Goal: Ask a question: Seek information or help from site administrators or community

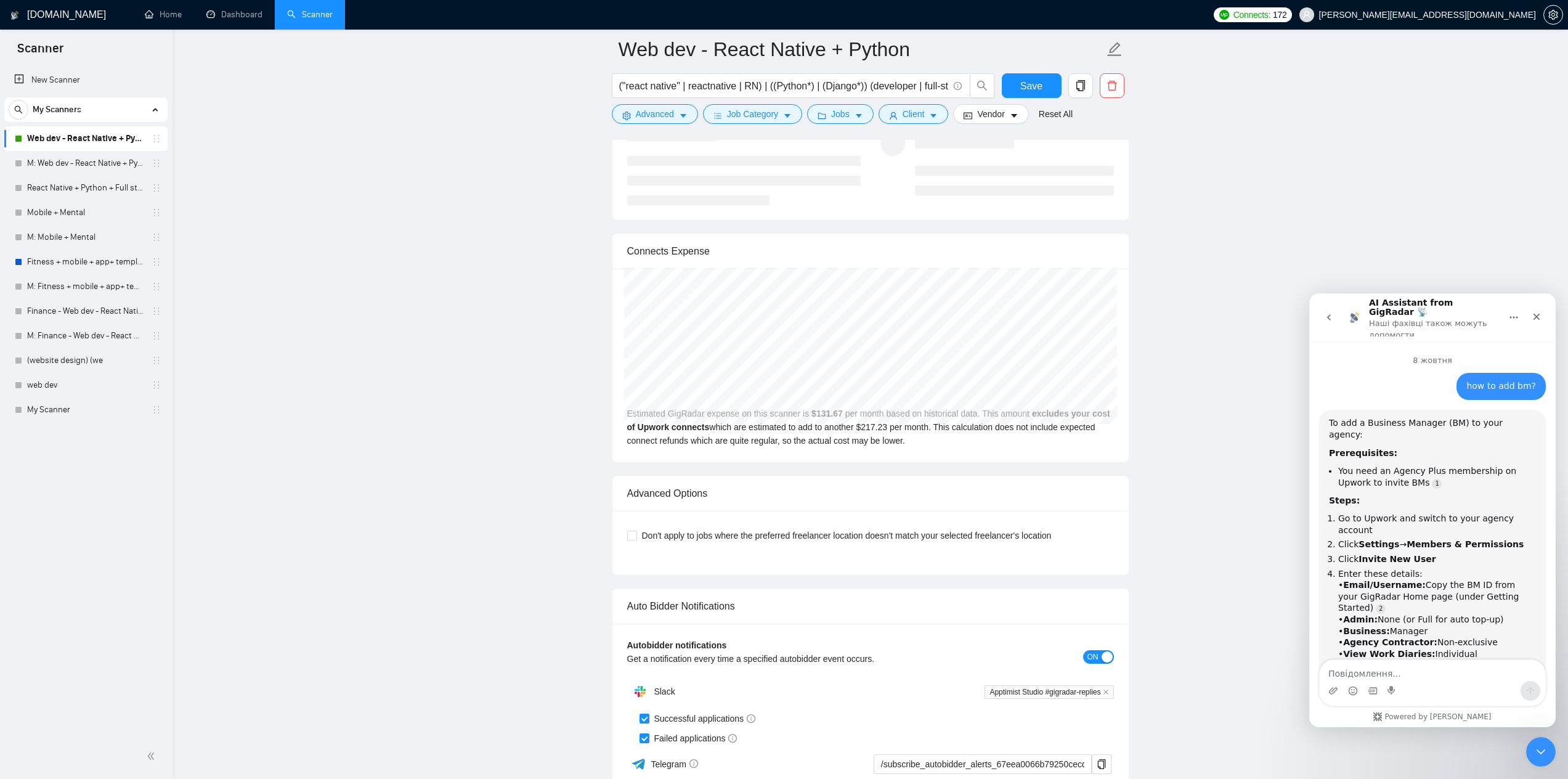
scroll to position [2, 0]
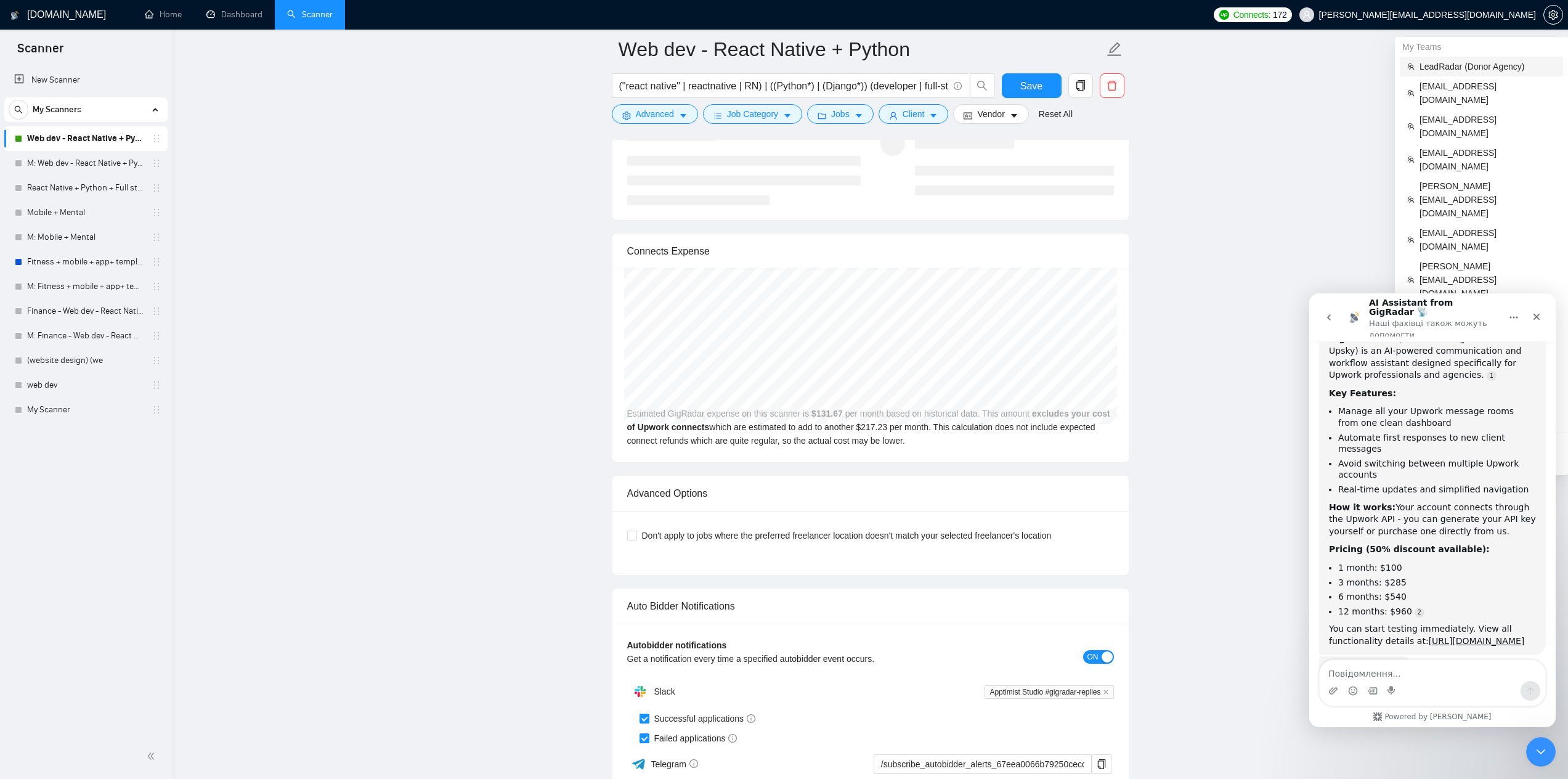
click at [1445, 68] on span "LeadRadar (Donor Agency)" at bounding box center [1487, 66] width 136 height 14
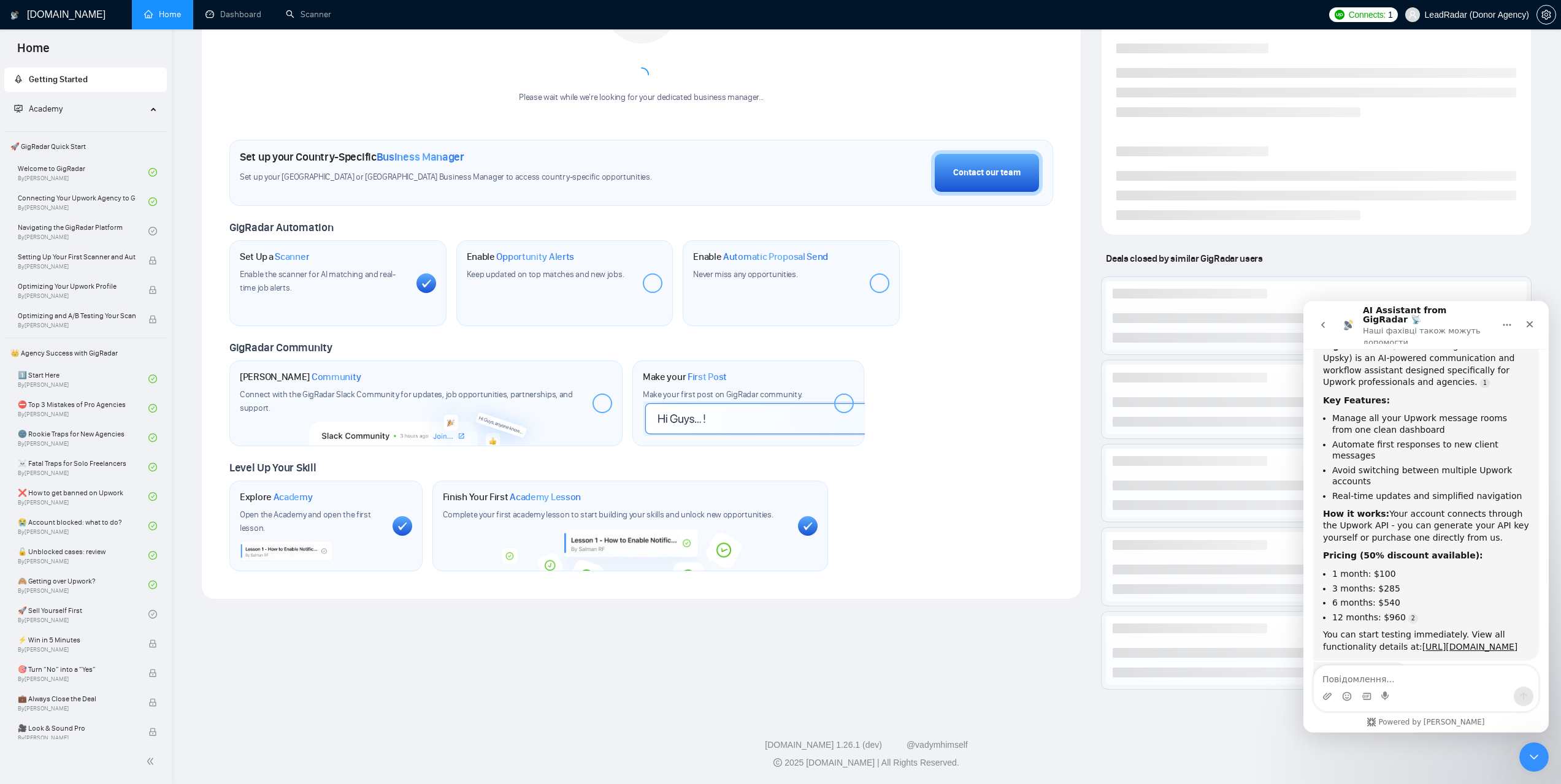
scroll to position [253, 0]
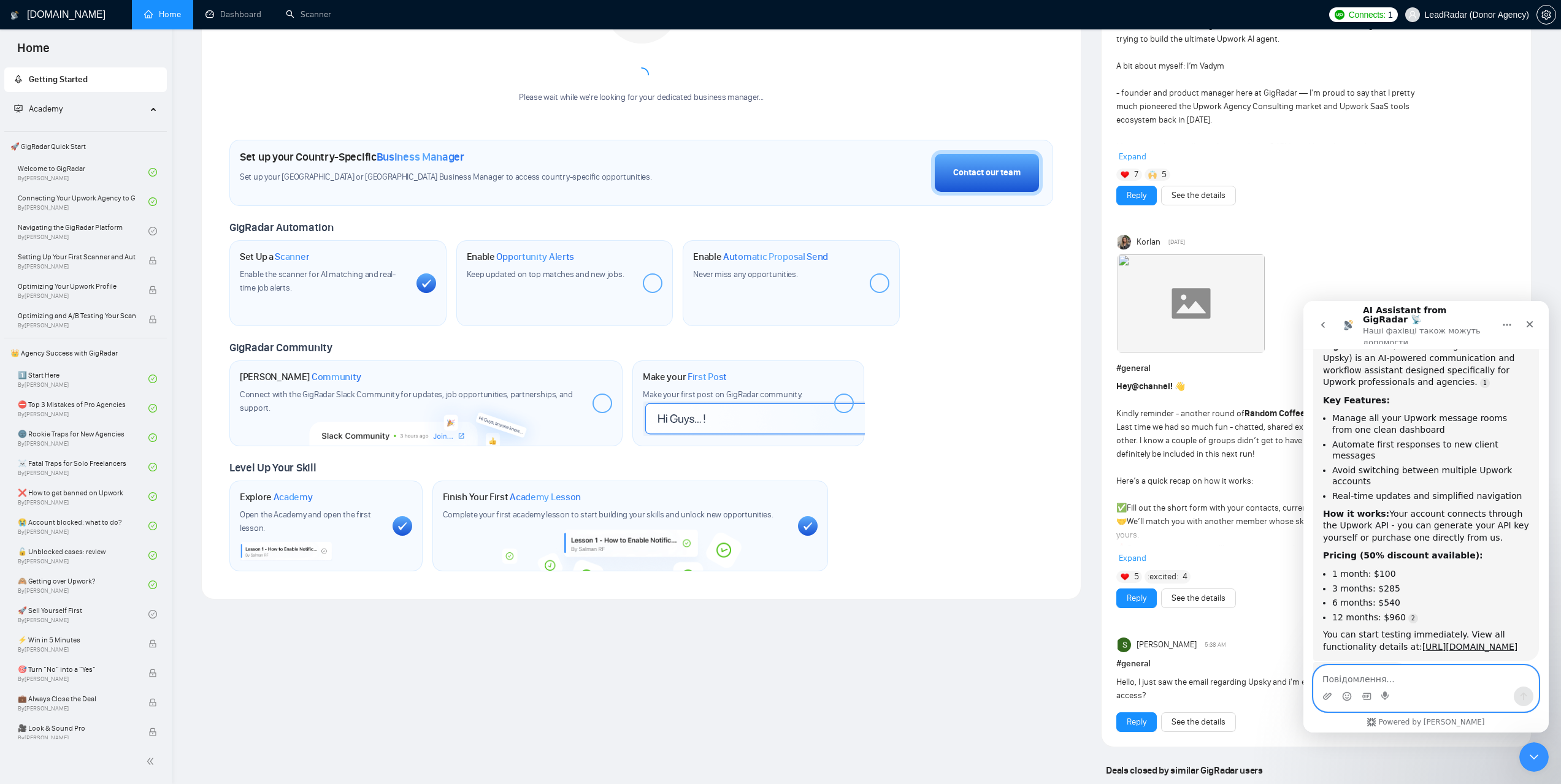
click at [1360, 678] on textarea "Повідомлення..." at bounding box center [1426, 676] width 225 height 21
paste textarea "Could you please help me with two short syntax samples—one for a Project Manage…"
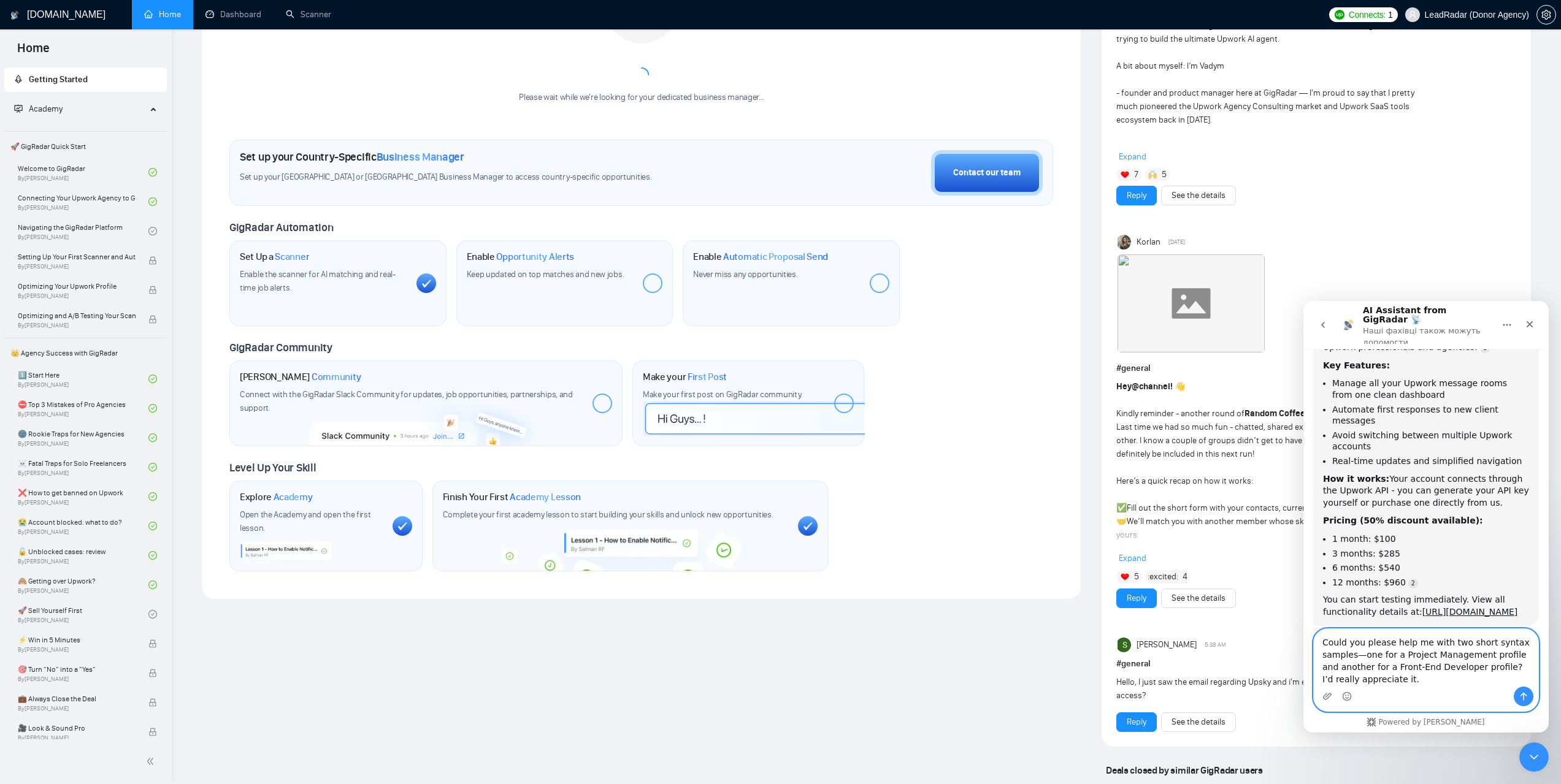
scroll to position [2048, 0]
type textarea "Could you please help me with two short syntax samples—one for a Project Manage…"
click at [1525, 692] on icon "Надіслати повідомлення…" at bounding box center [1524, 696] width 10 height 10
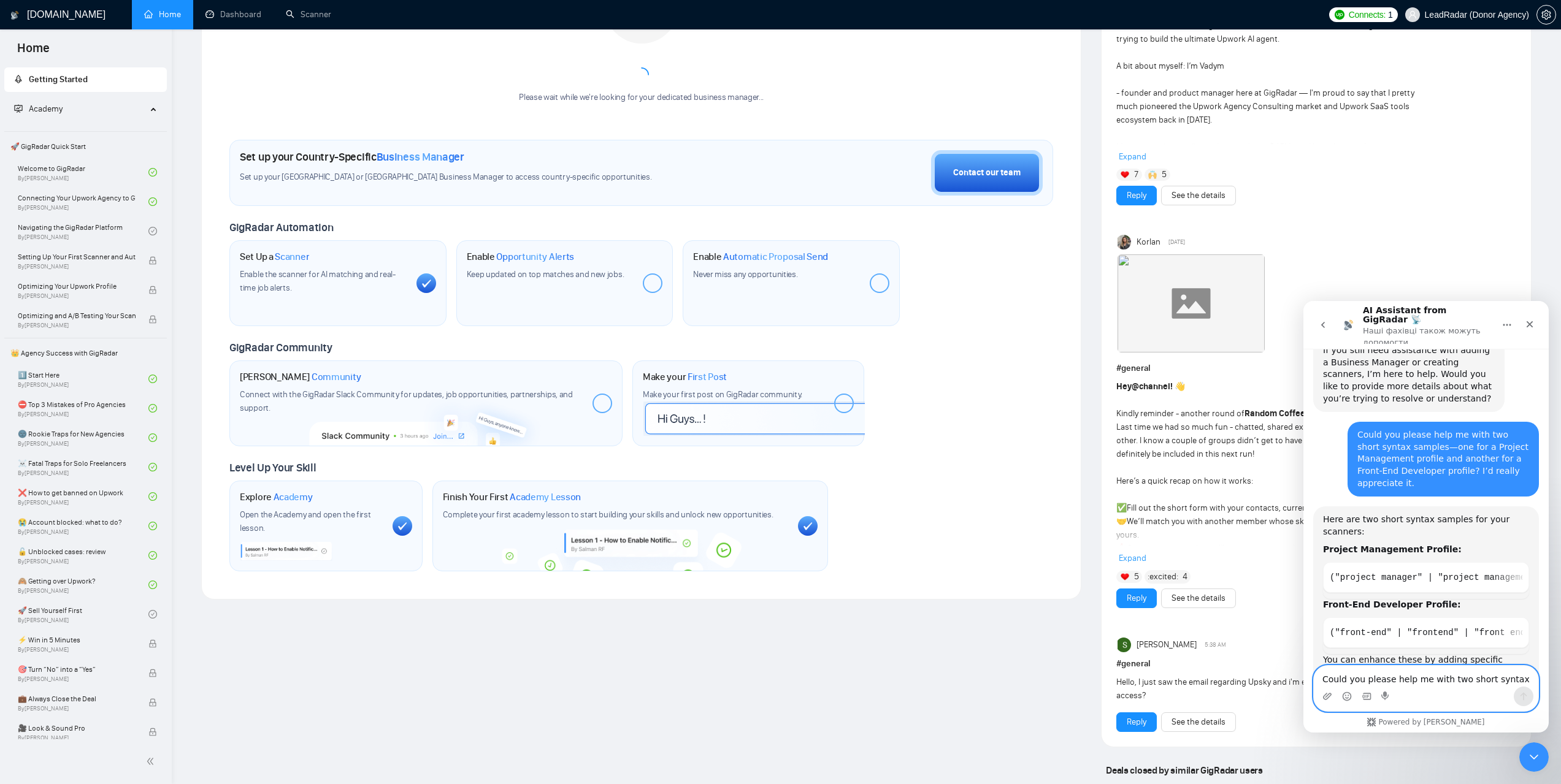
scroll to position [2367, 0]
click at [1327, 320] on icon "go back" at bounding box center [1323, 325] width 10 height 10
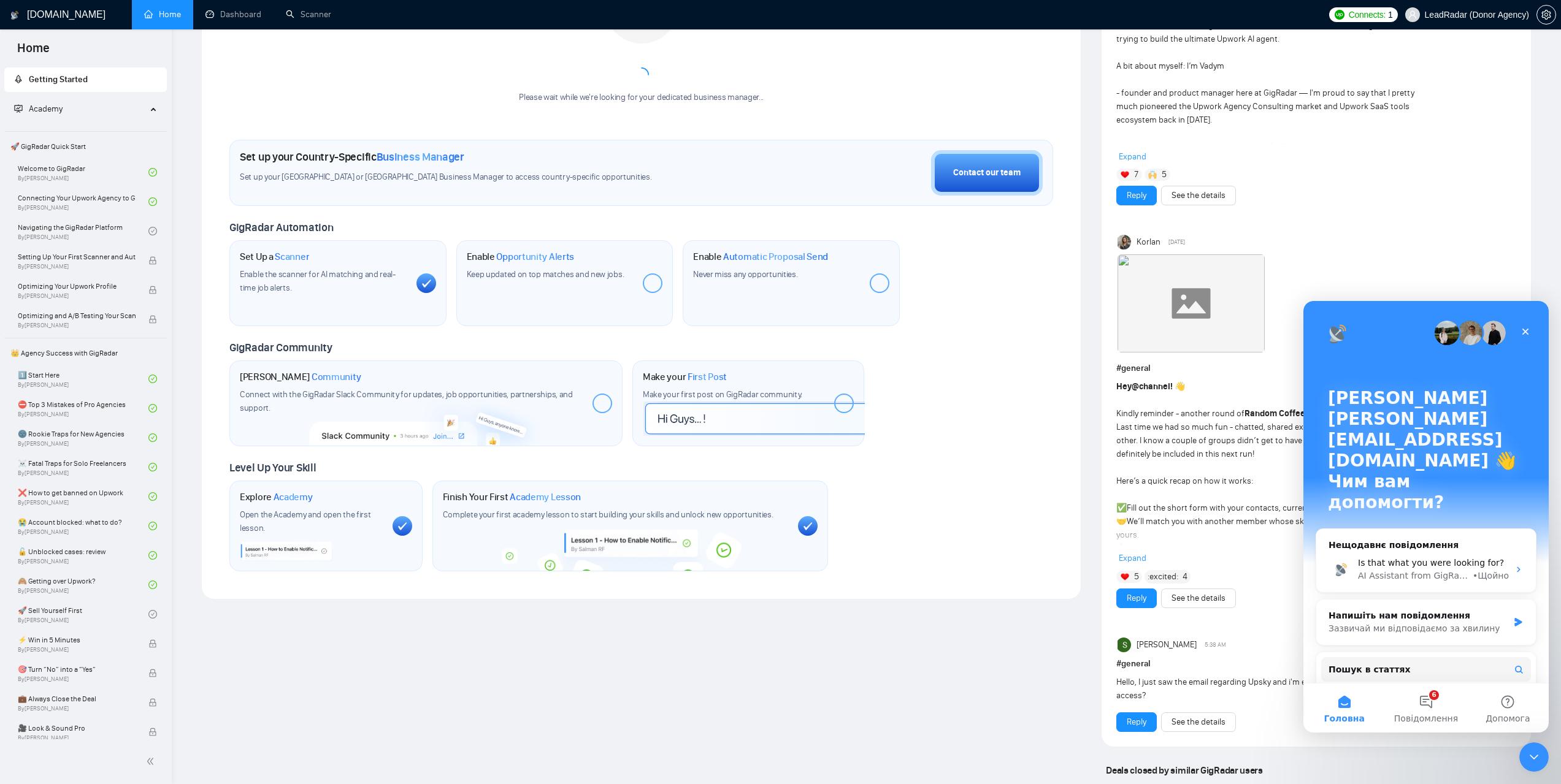
scroll to position [0, 0]
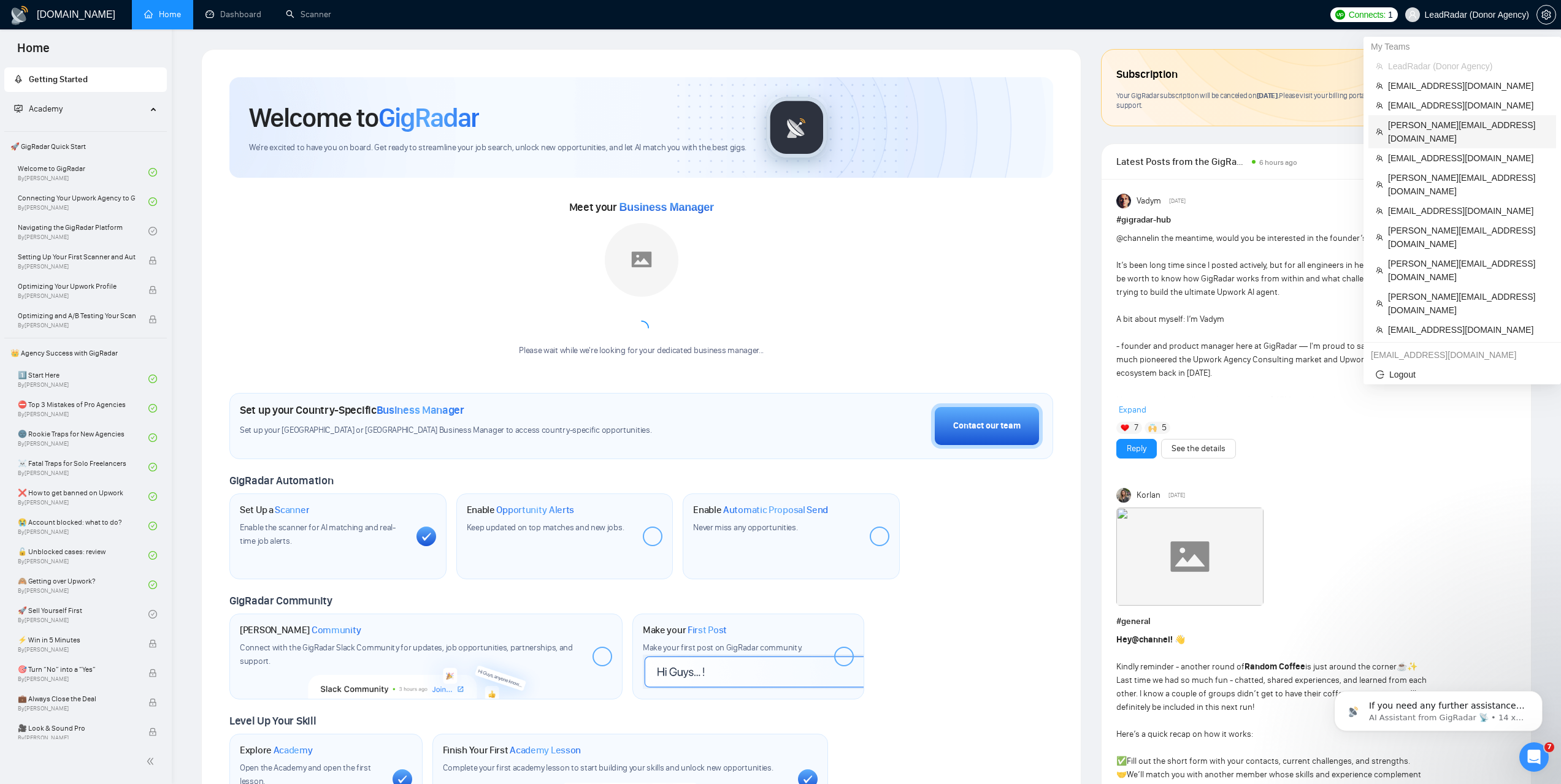
click at [1422, 130] on span "[PERSON_NAME][EMAIL_ADDRESS][DOMAIN_NAME]" at bounding box center [1469, 131] width 161 height 27
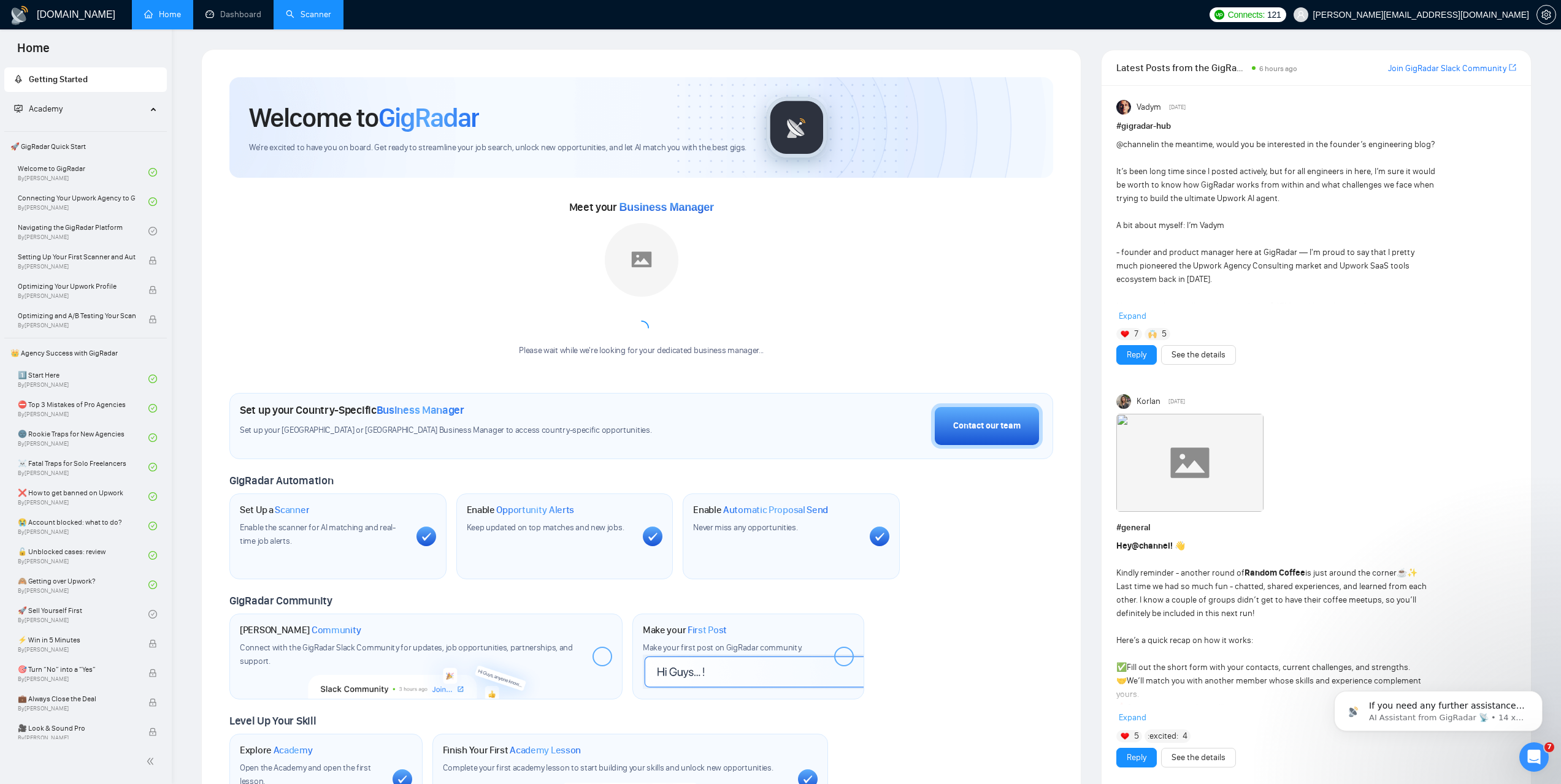
click at [328, 12] on link "Scanner" at bounding box center [308, 14] width 45 height 11
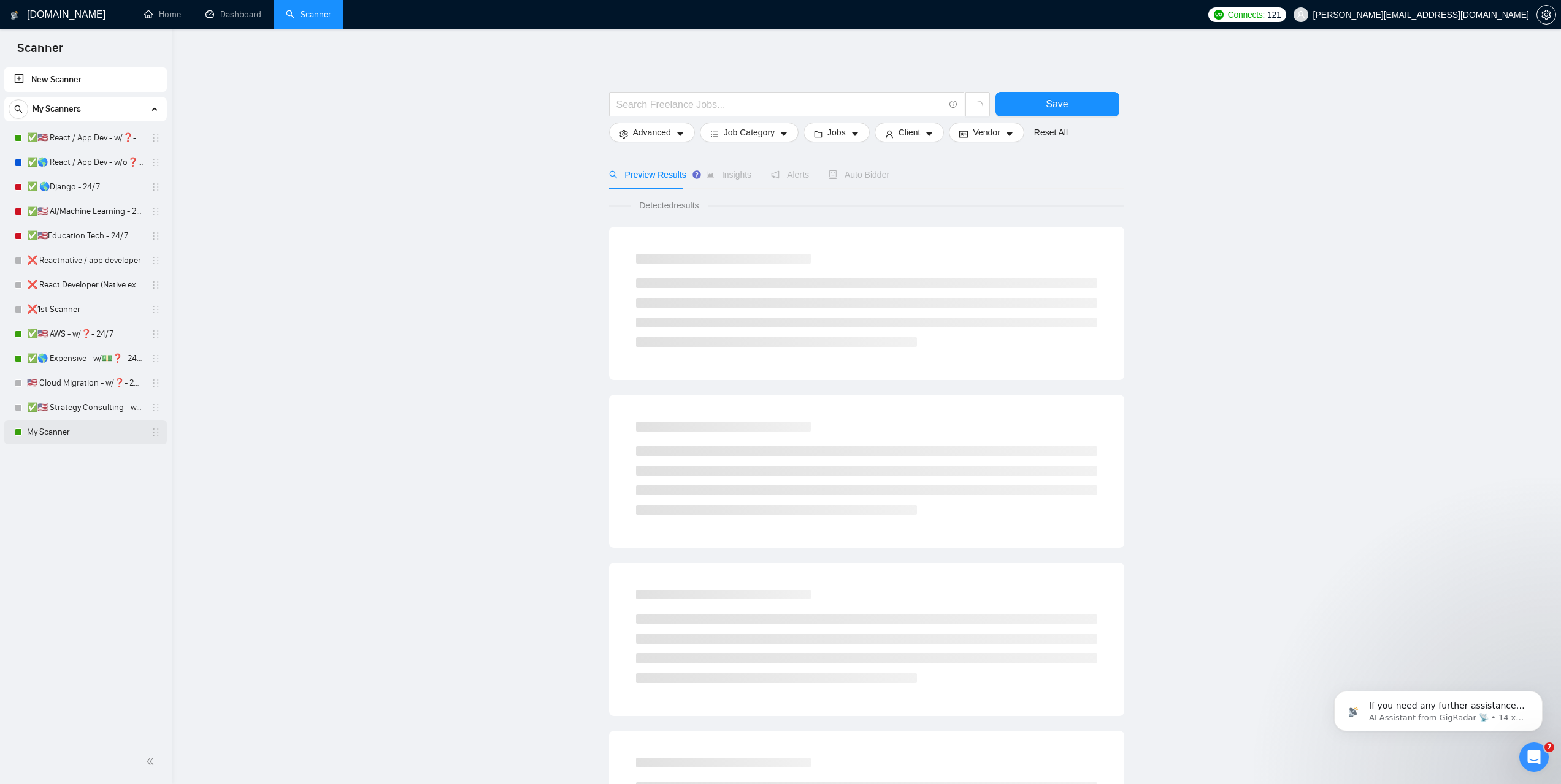
click at [58, 426] on link "My Scanner" at bounding box center [85, 432] width 117 height 24
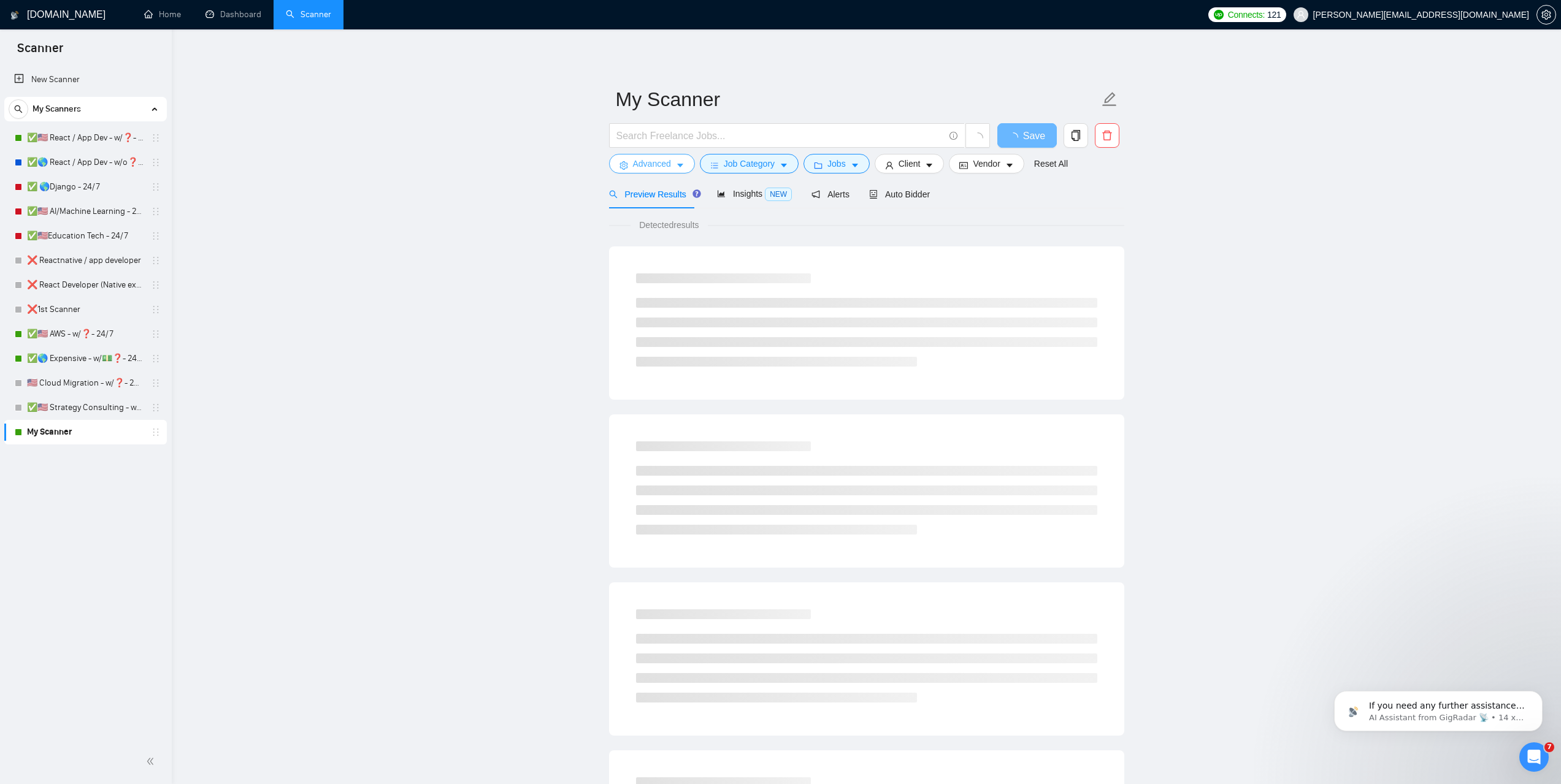
click at [668, 161] on span "Advanced" at bounding box center [652, 164] width 38 height 14
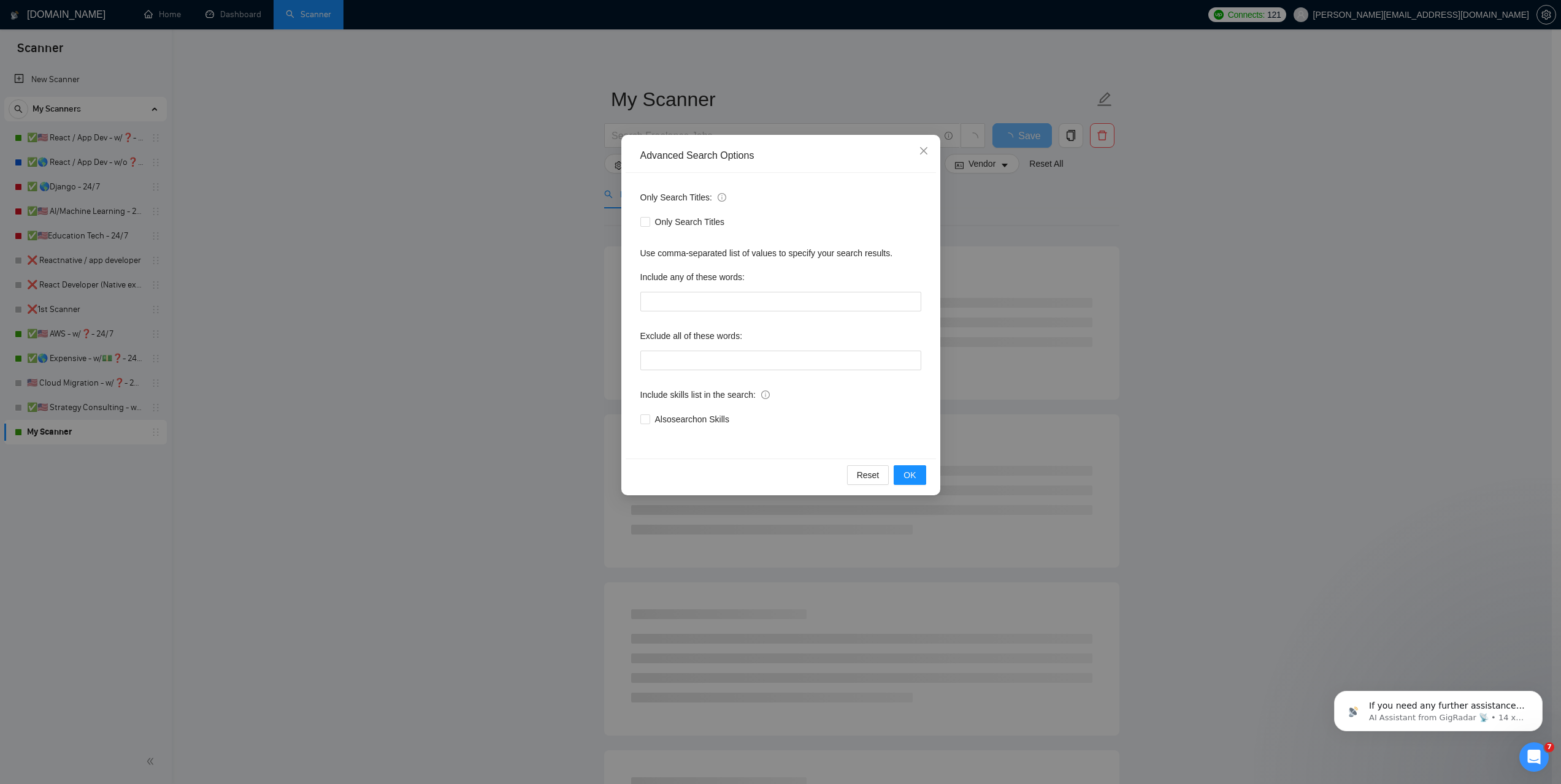
click at [1228, 271] on div "Advanced Search Options Only Search Titles: Only Search Titles Use comma-separa…" at bounding box center [780, 392] width 1561 height 784
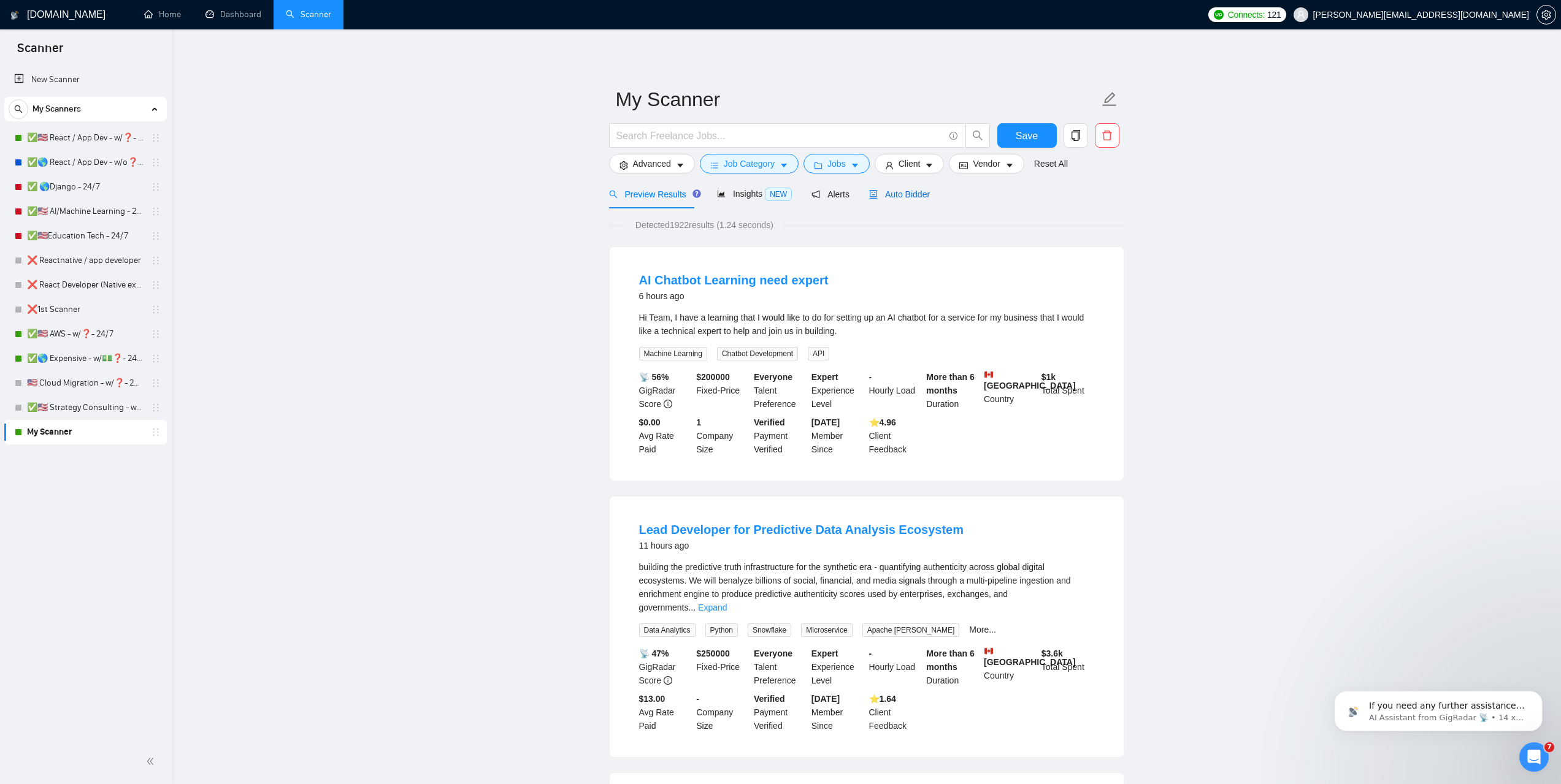
click at [908, 198] on span "Auto Bidder" at bounding box center [899, 195] width 61 height 10
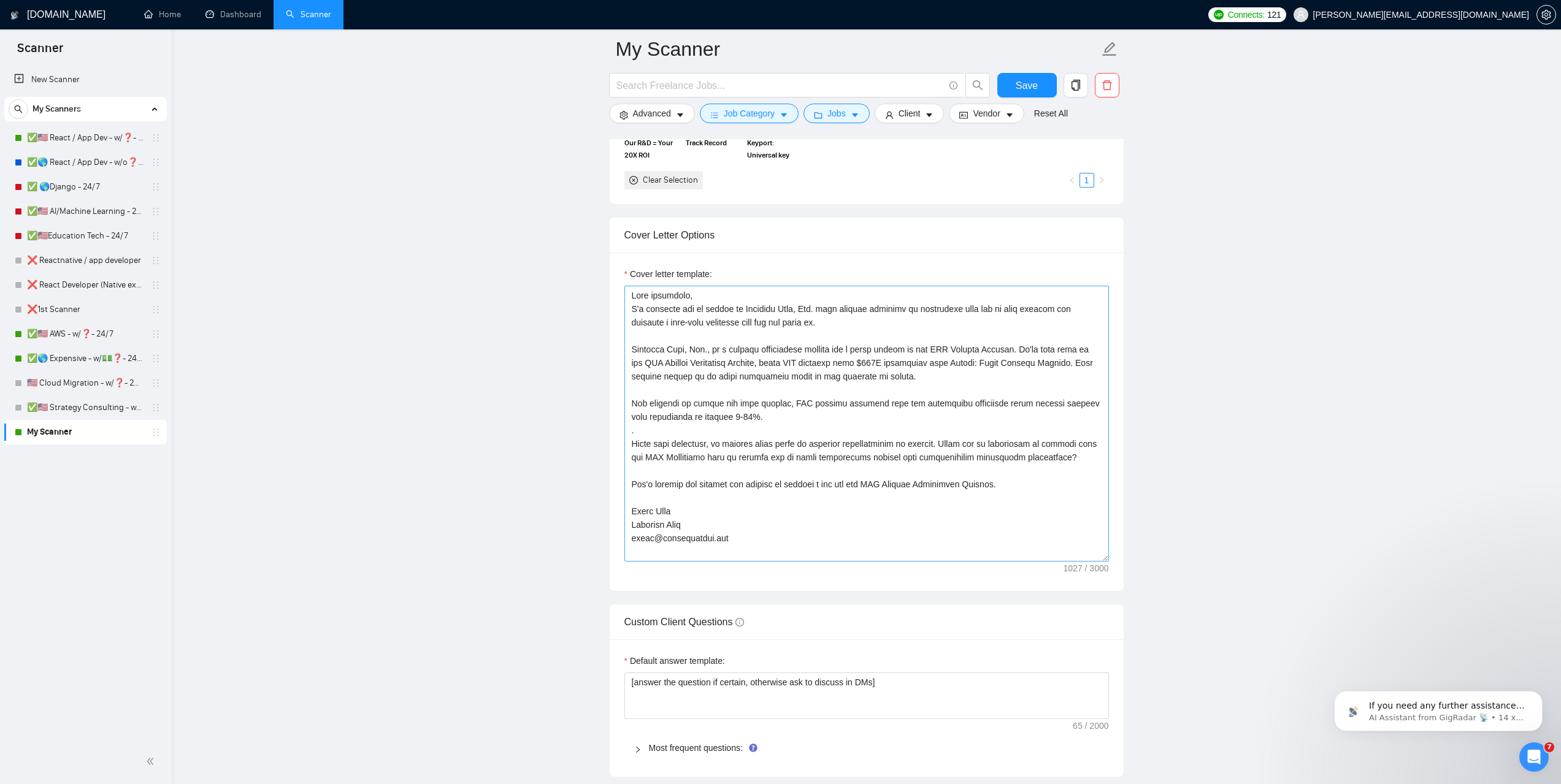
scroll to position [1287, 0]
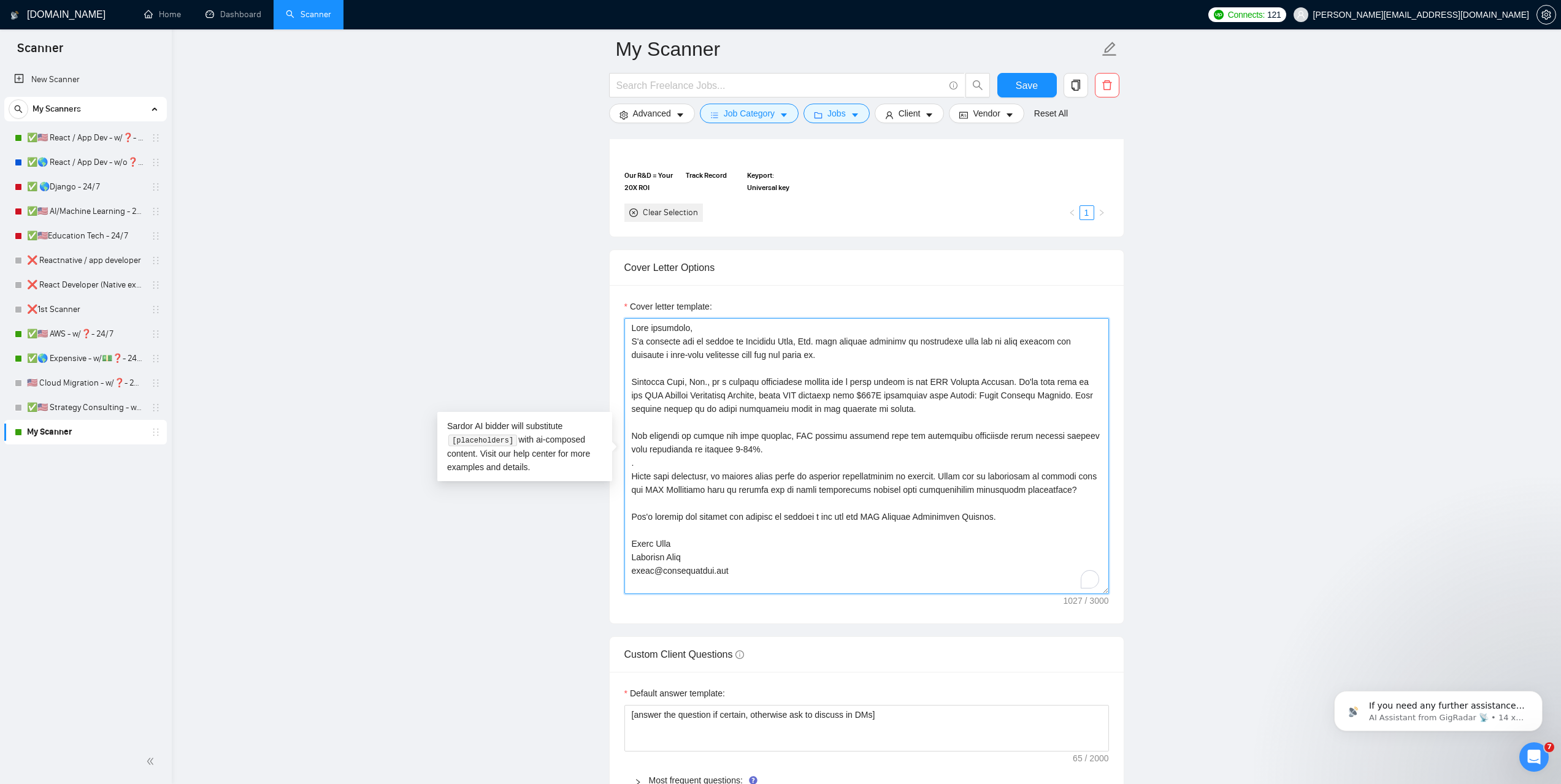
drag, startPoint x: 741, startPoint y: 570, endPoint x: 629, endPoint y: 571, distance: 112.0
click at [629, 571] on textarea "Cover letter template:" at bounding box center [866, 456] width 484 height 276
click at [654, 580] on textarea "Good afternoon, I'm reaching out on behalf of Goldfish Code, Inc. with genuine …" at bounding box center [866, 456] width 484 height 276
click at [714, 559] on textarea "Good afternoon, I'm reaching out on behalf of Goldfish Code, Inc. with genuine …" at bounding box center [866, 456] width 484 height 276
type textarea "Good afternoon, I'm reaching out on behalf of Goldfish Code, Inc. with genuine …"
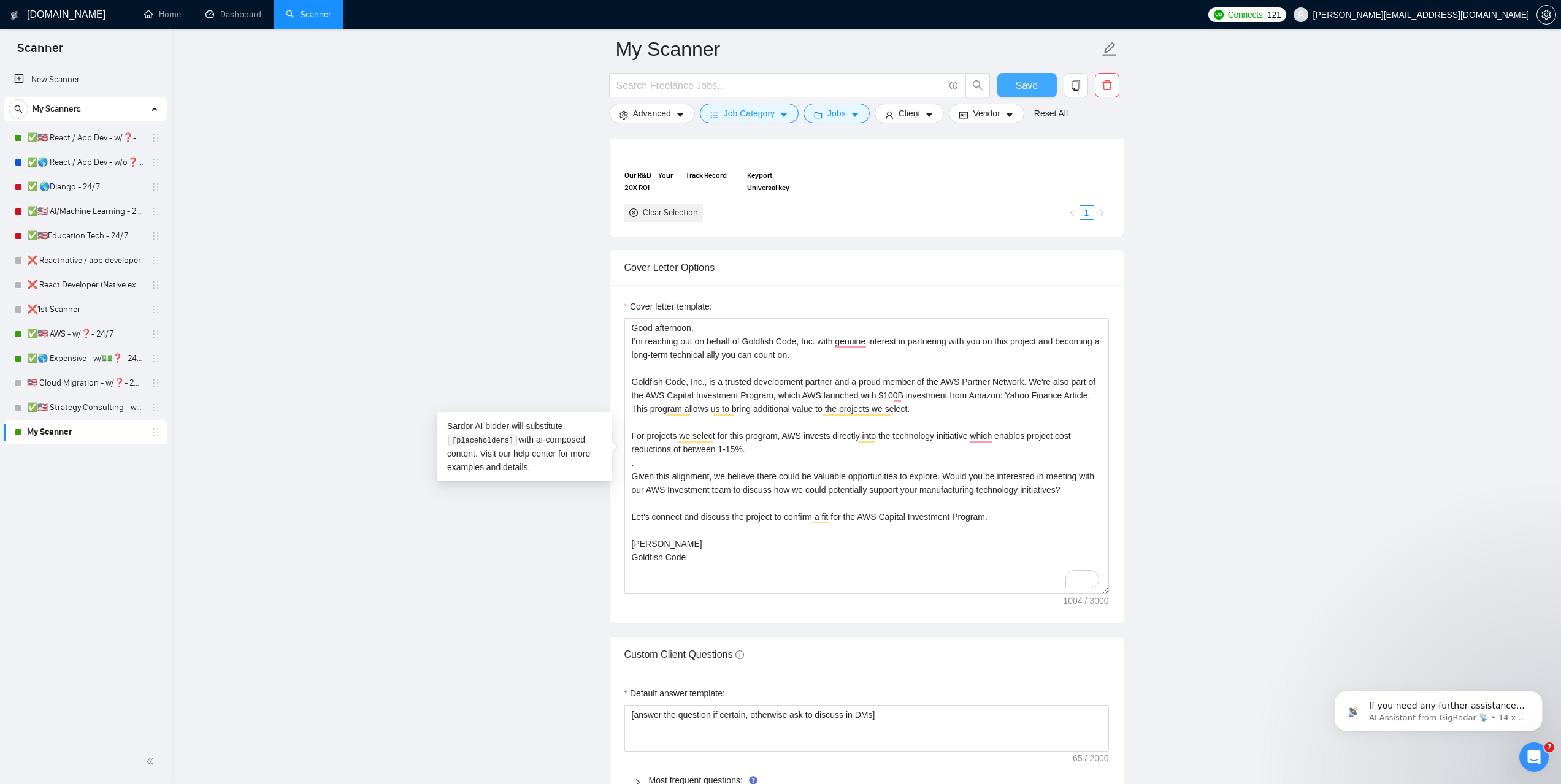
click at [1027, 84] on span "Save" at bounding box center [1026, 85] width 22 height 15
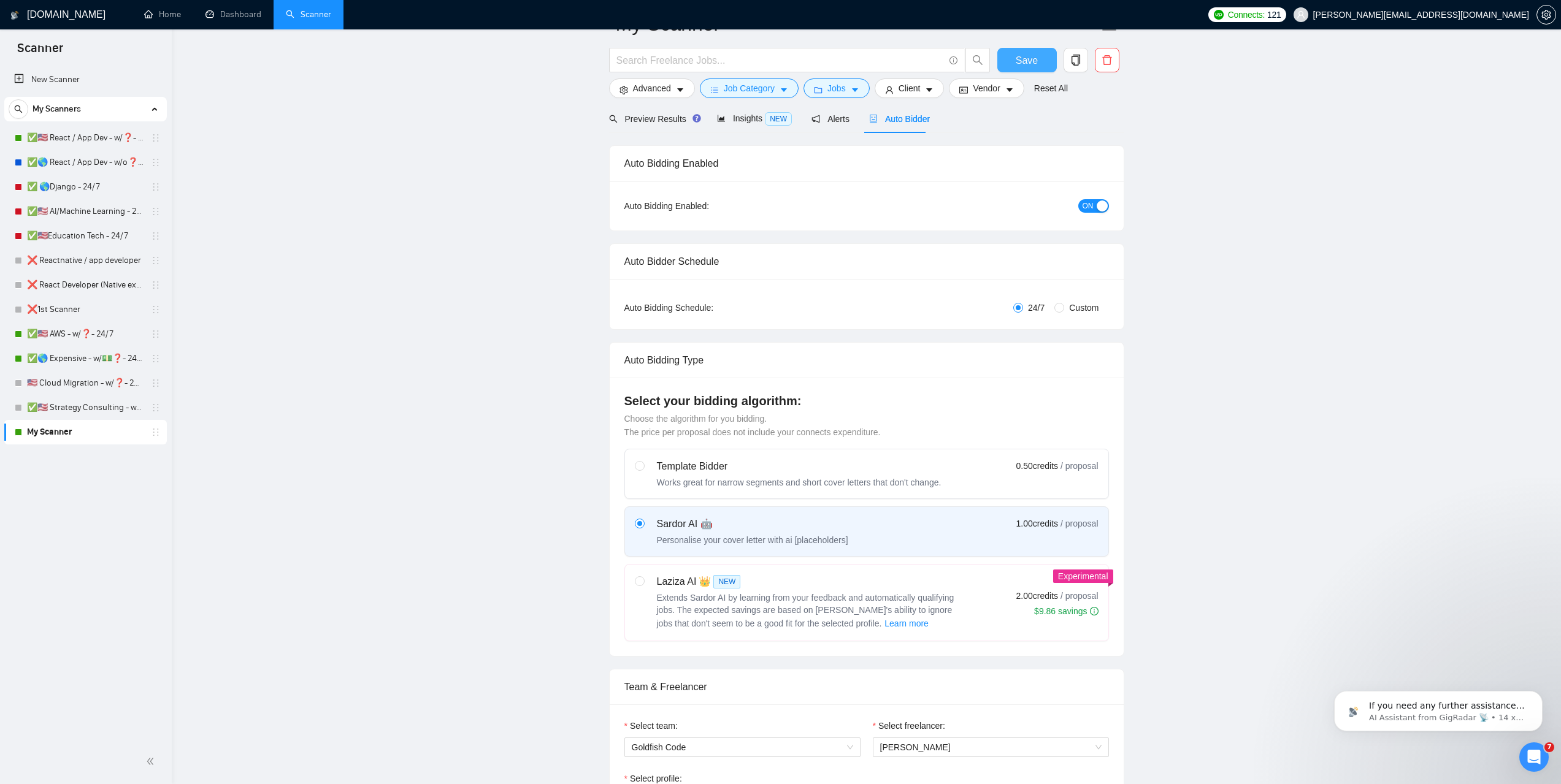
scroll to position [0, 0]
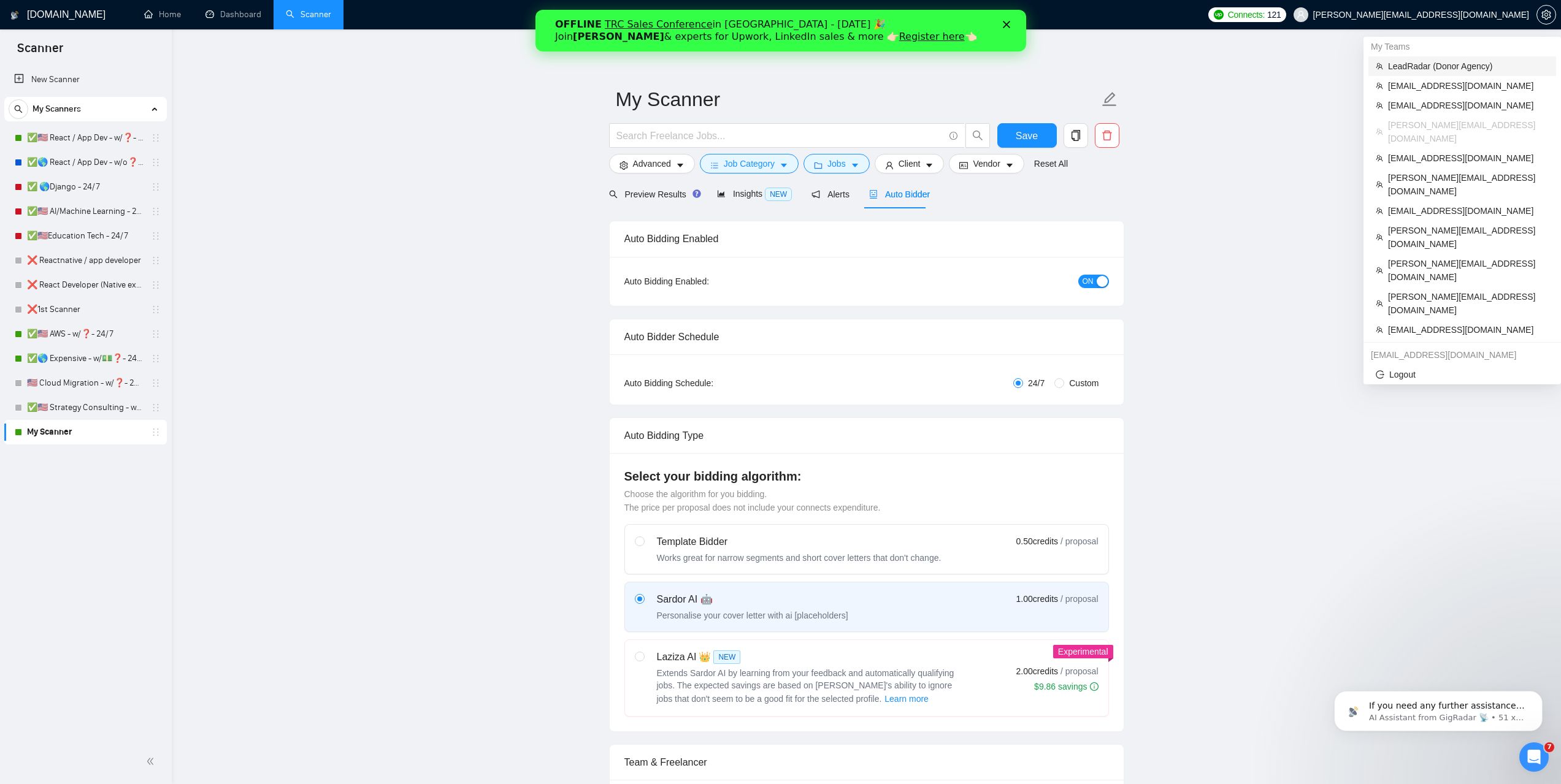
click at [1426, 64] on span "LeadRadar (Donor Agency)" at bounding box center [1469, 66] width 161 height 14
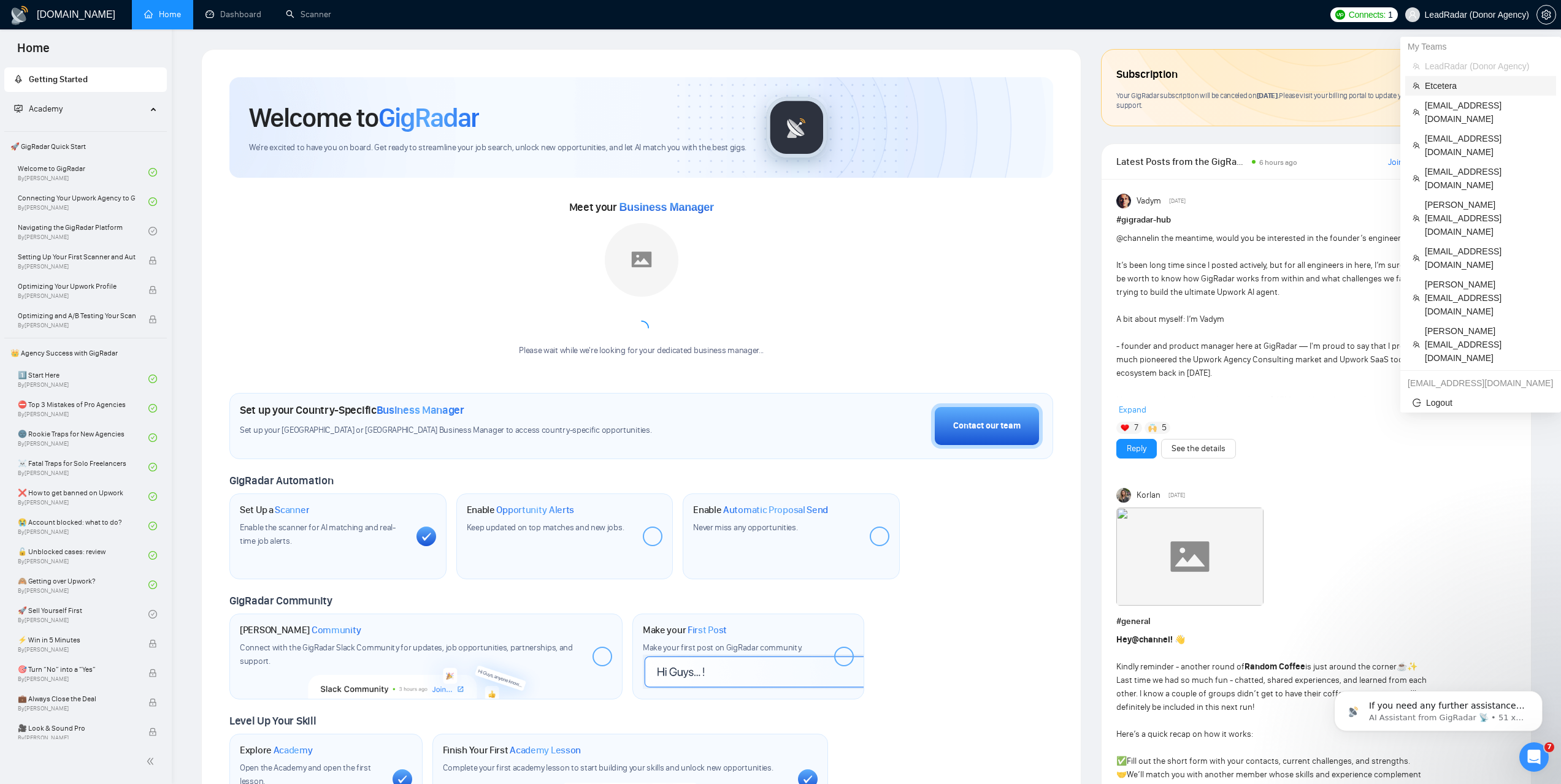
click at [1438, 88] on span "Etcetera" at bounding box center [1486, 86] width 124 height 14
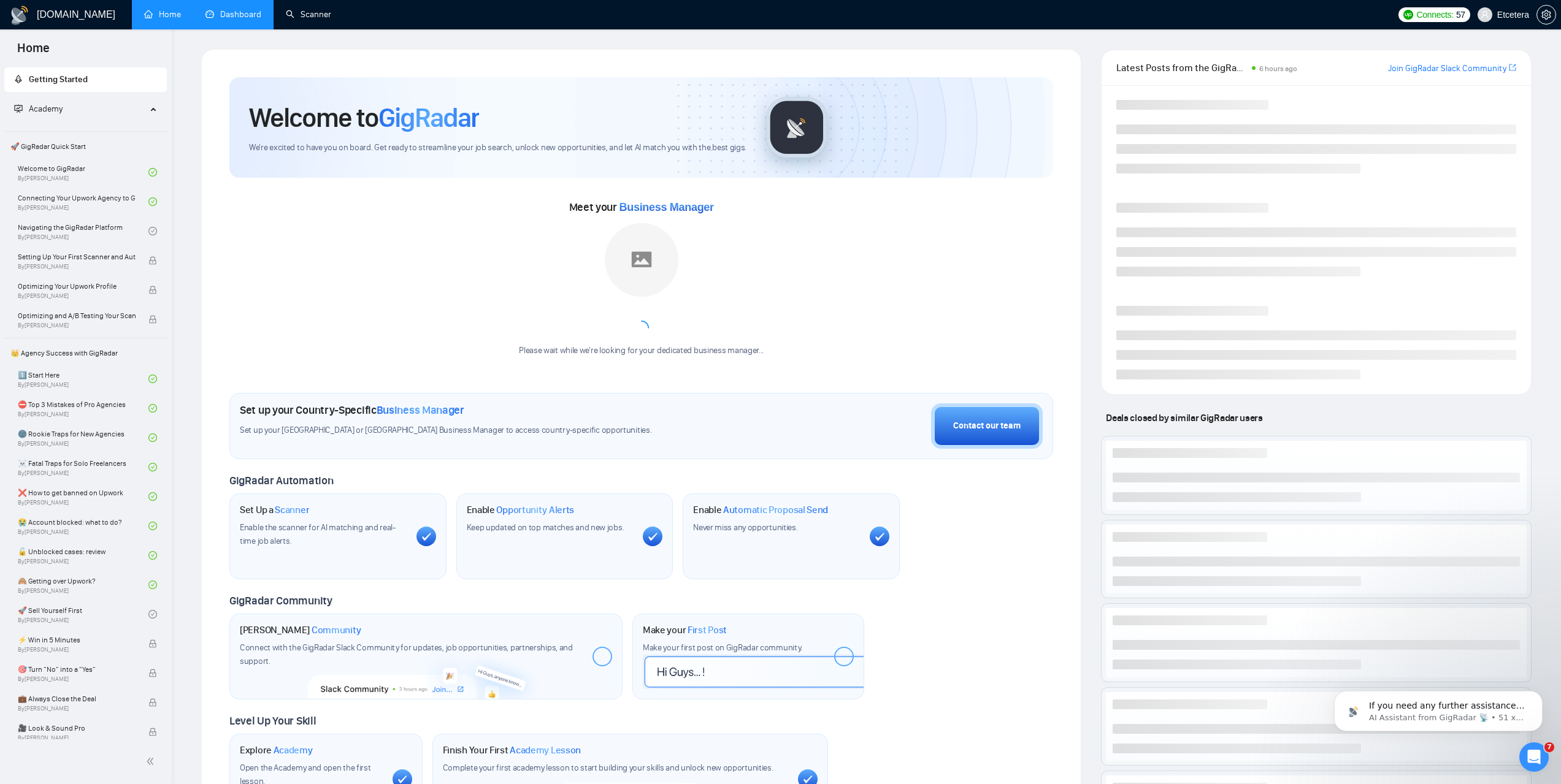
click at [255, 19] on link "Dashboard" at bounding box center [233, 14] width 56 height 11
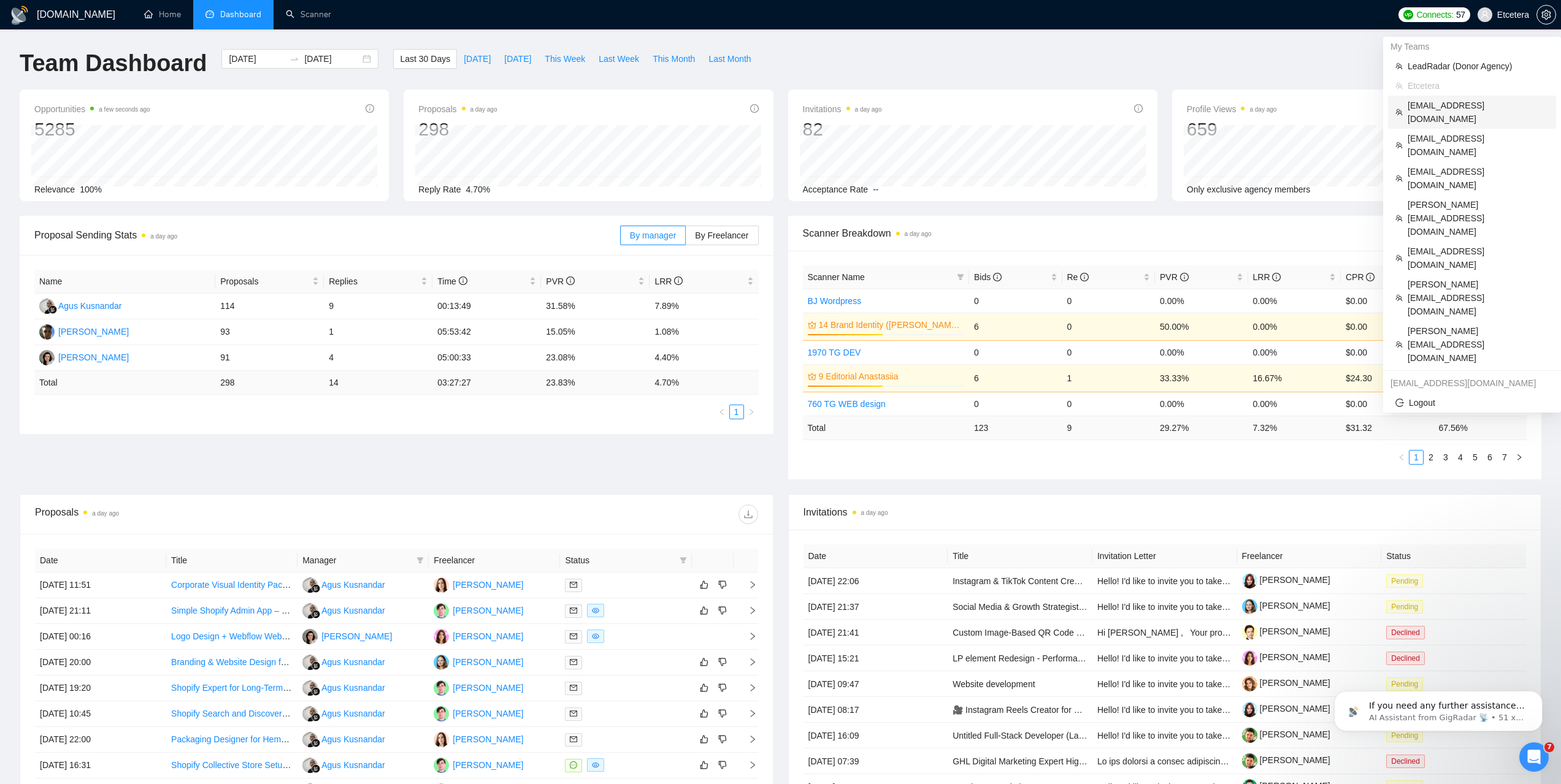
click at [1451, 109] on span "[EMAIL_ADDRESS][DOMAIN_NAME]" at bounding box center [1478, 112] width 141 height 27
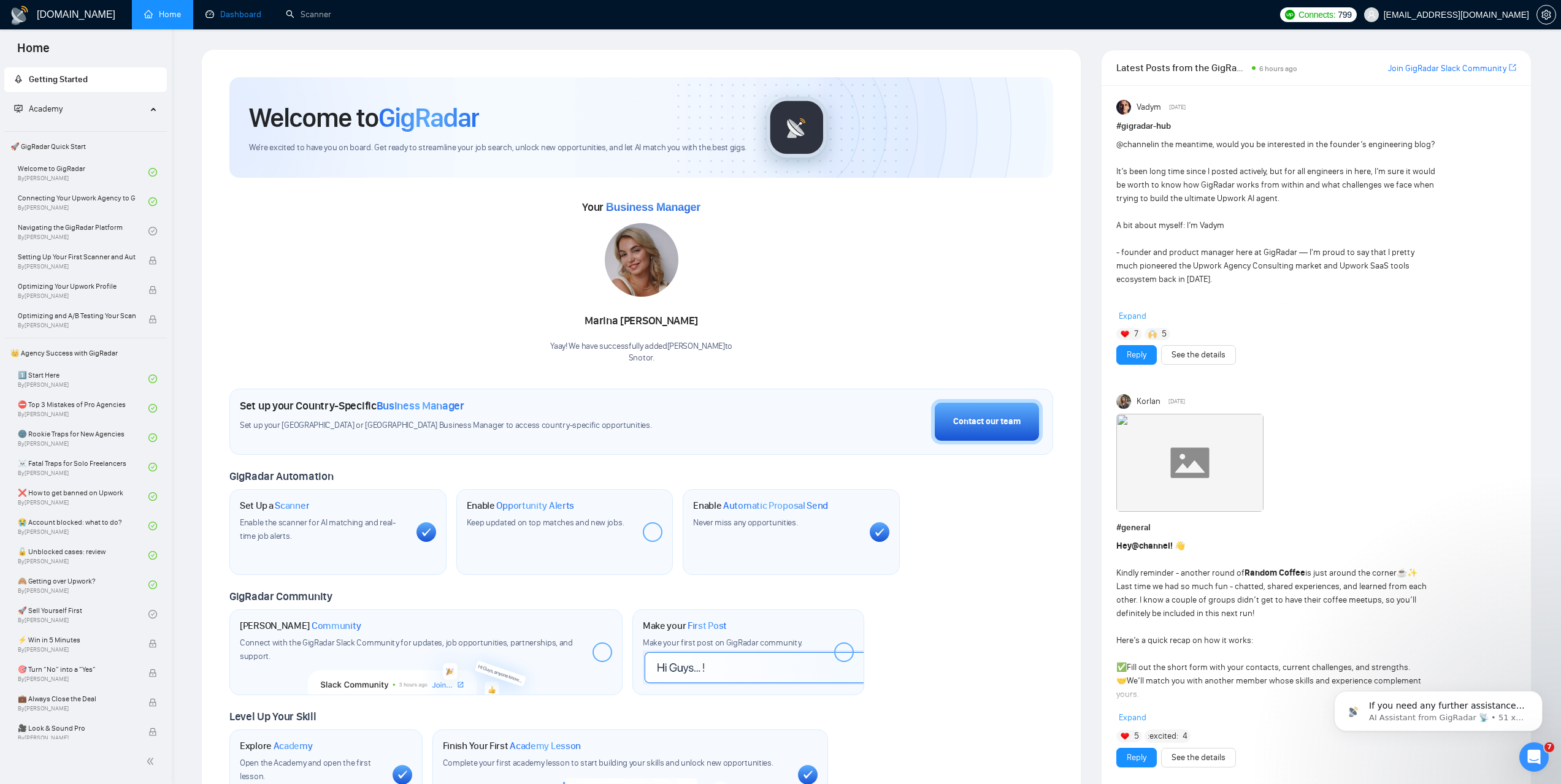
click at [242, 19] on link "Dashboard" at bounding box center [233, 14] width 56 height 11
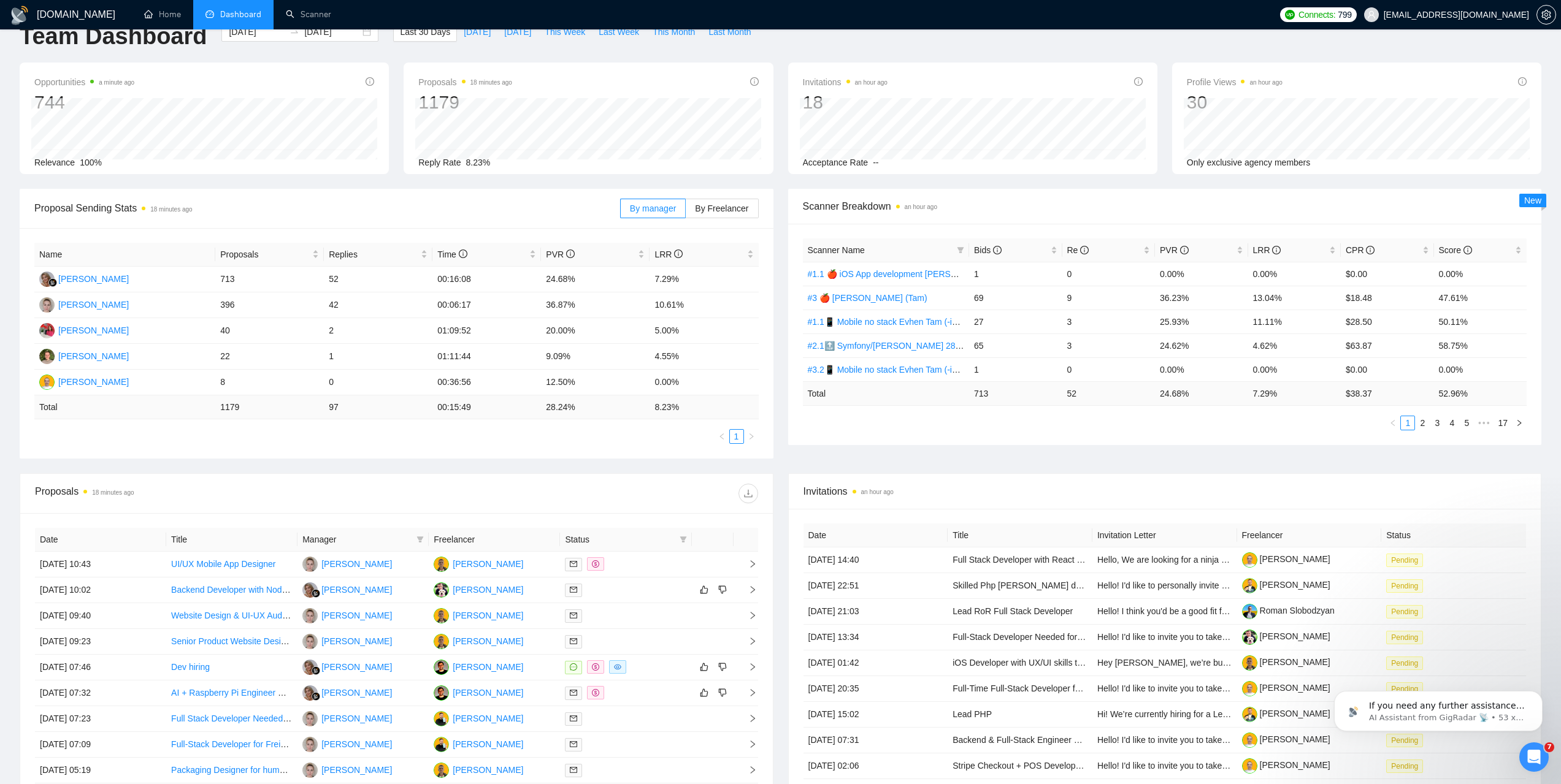
scroll to position [184, 0]
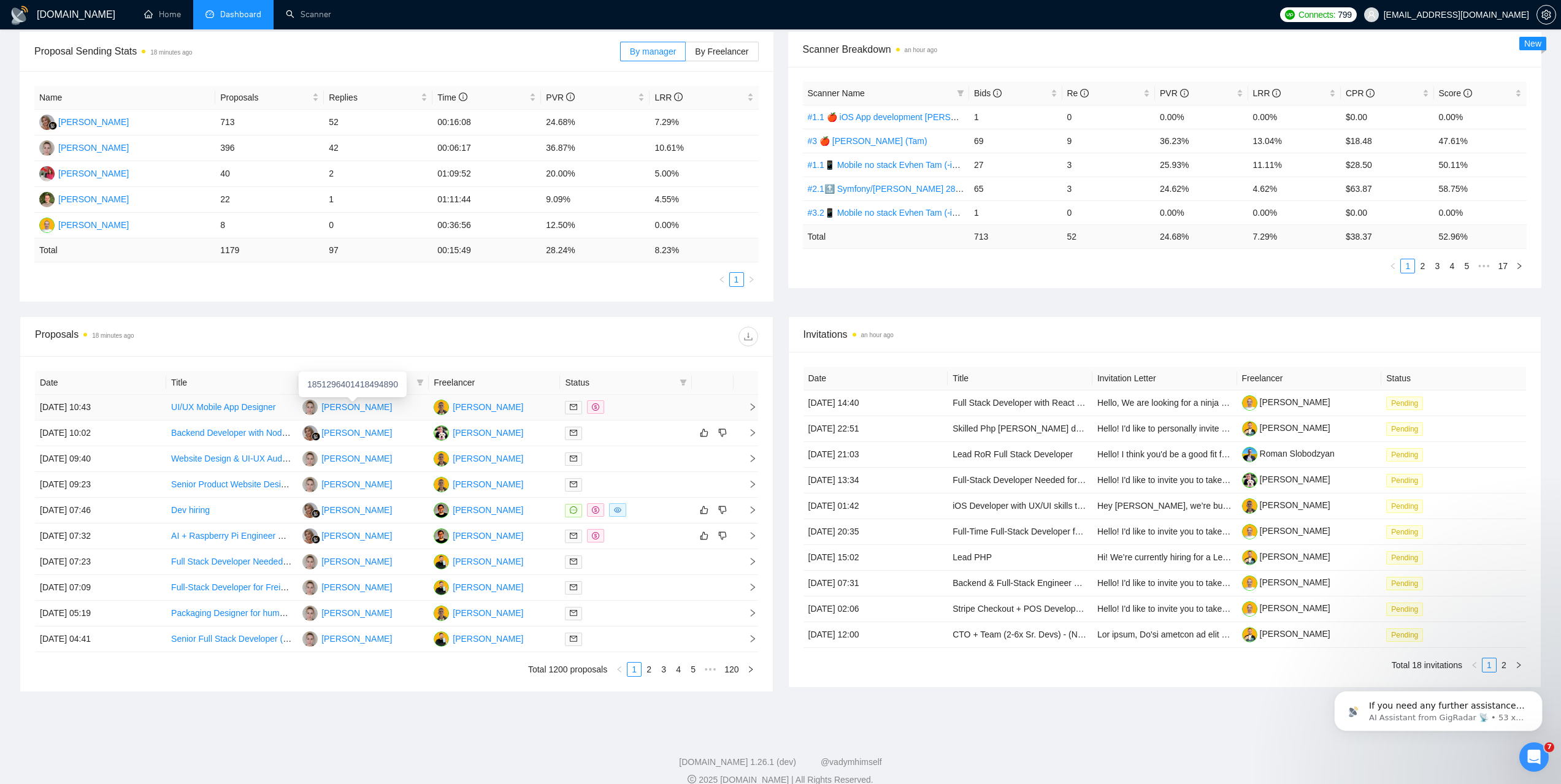
click at [358, 405] on div "Tetiana Kokhanevych" at bounding box center [356, 407] width 71 height 14
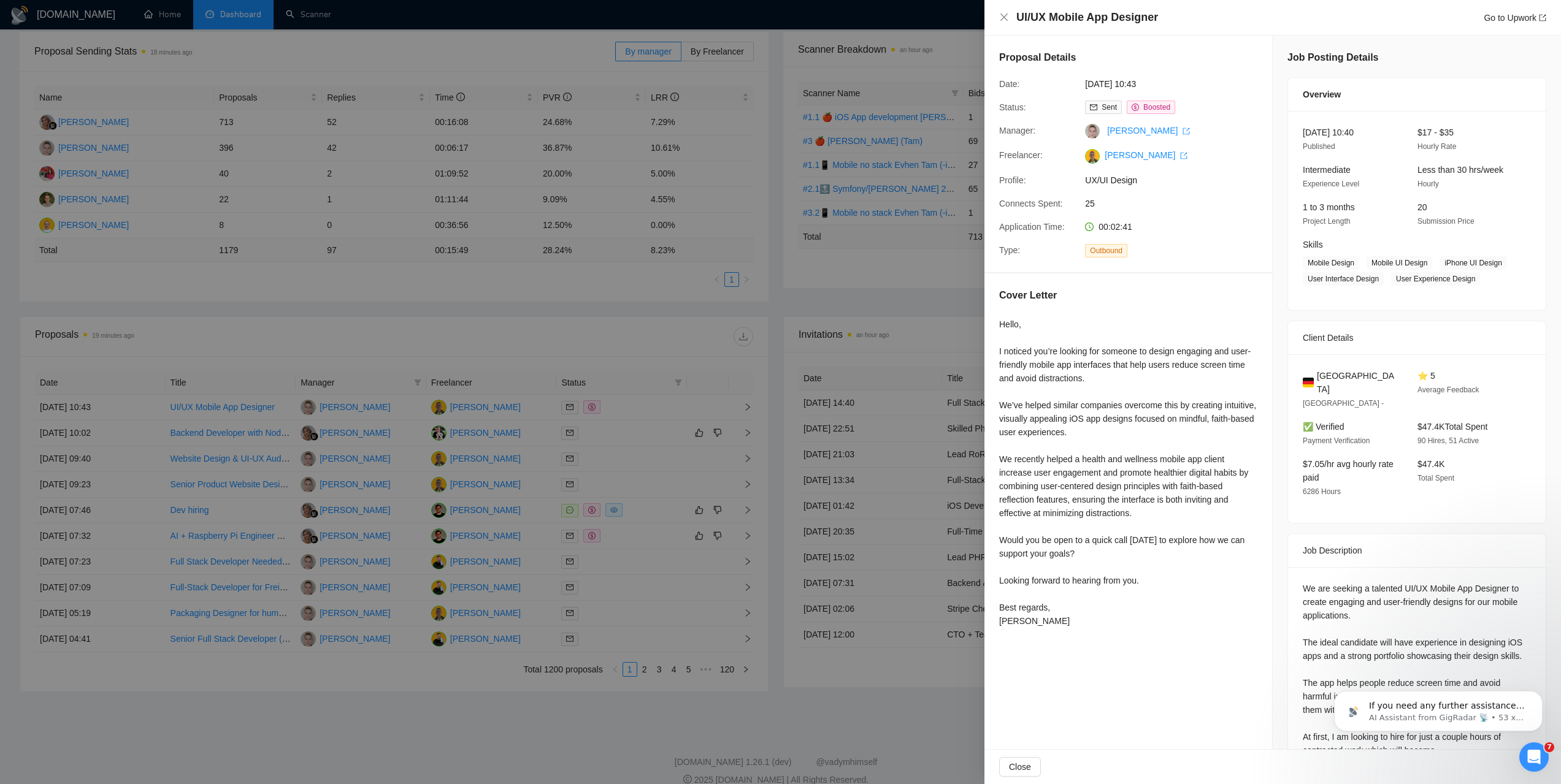
click at [647, 295] on div at bounding box center [780, 392] width 1561 height 784
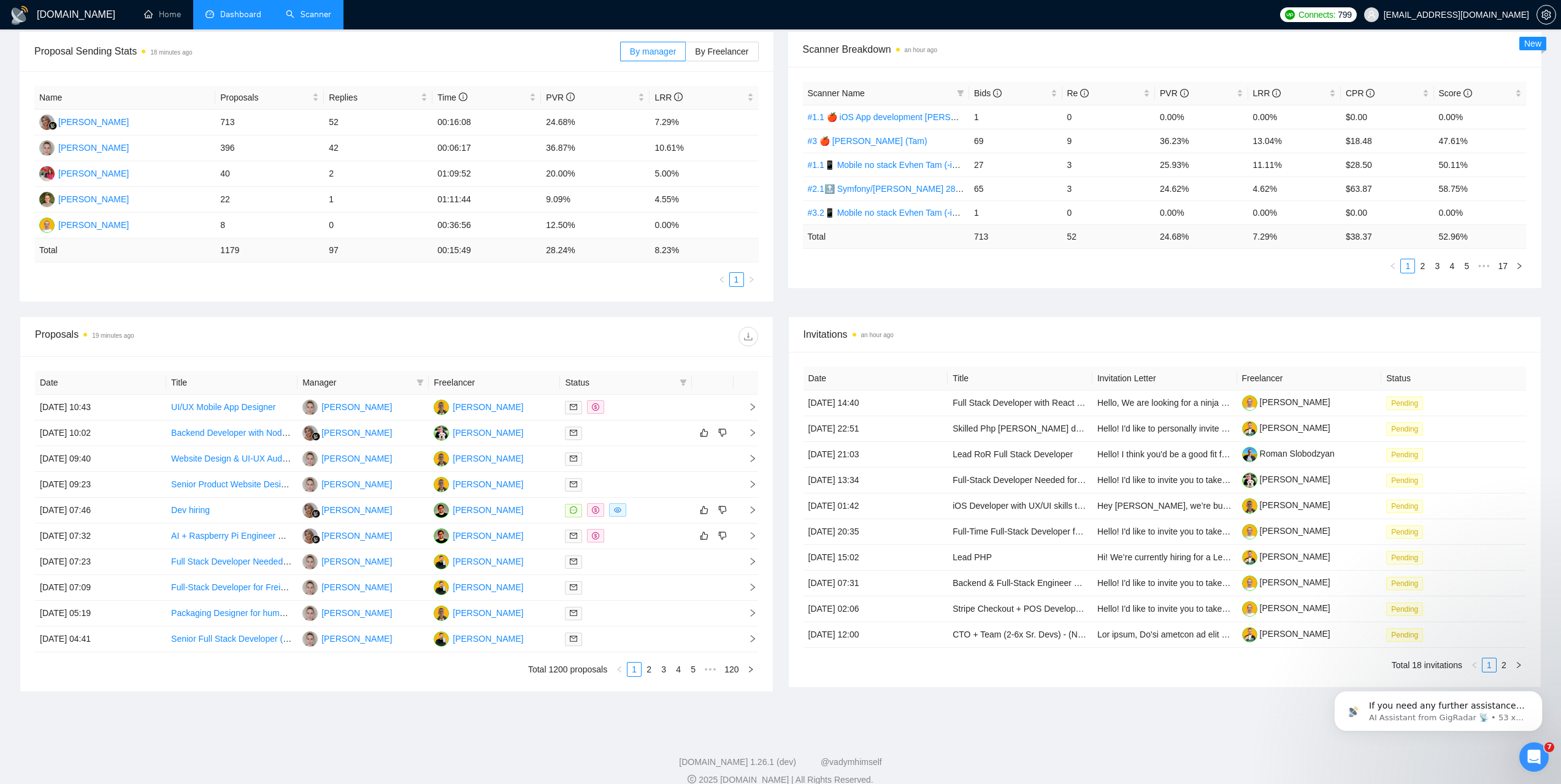
click at [311, 19] on link "Scanner" at bounding box center [308, 14] width 45 height 11
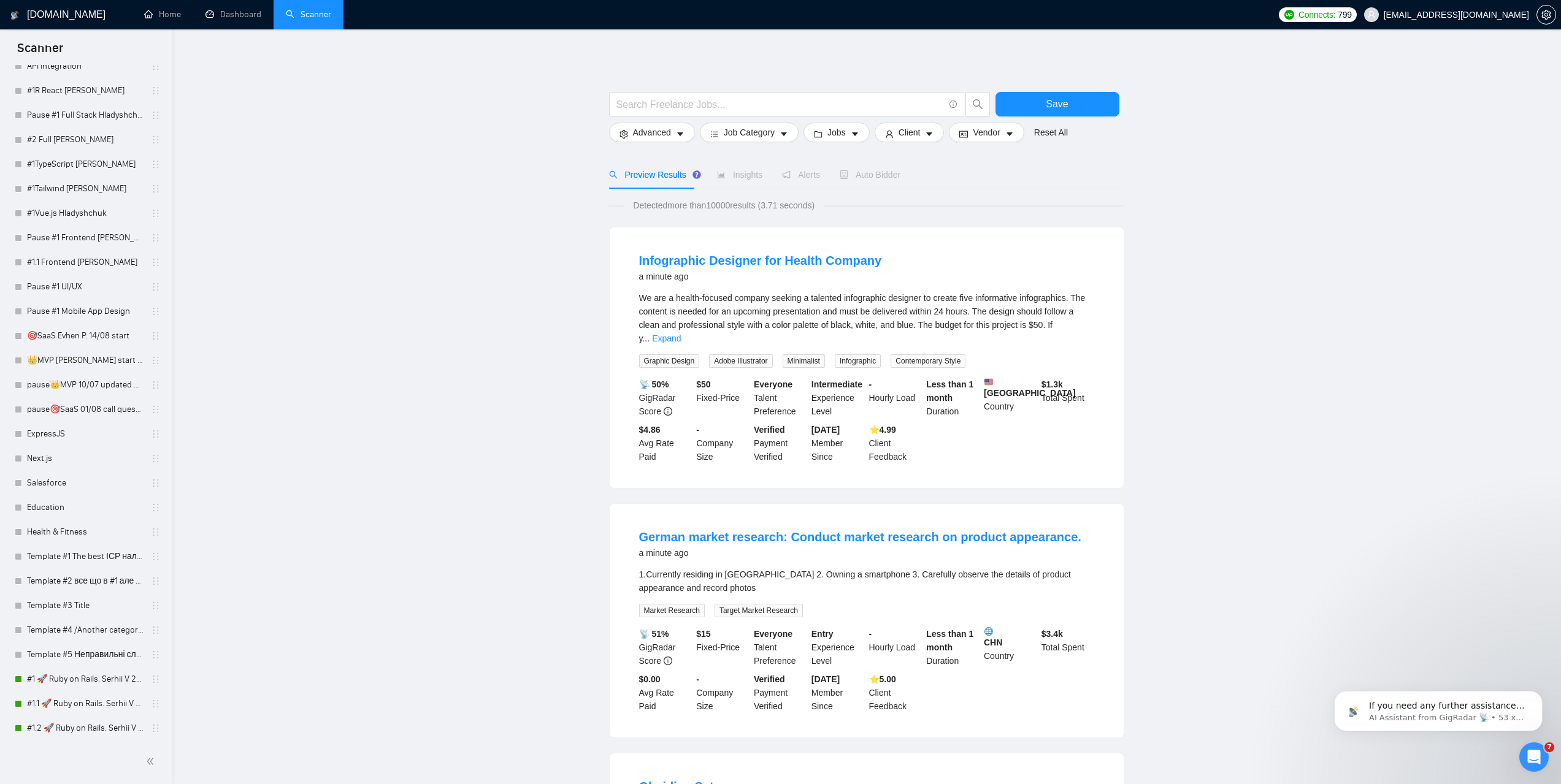
scroll to position [2967, 0]
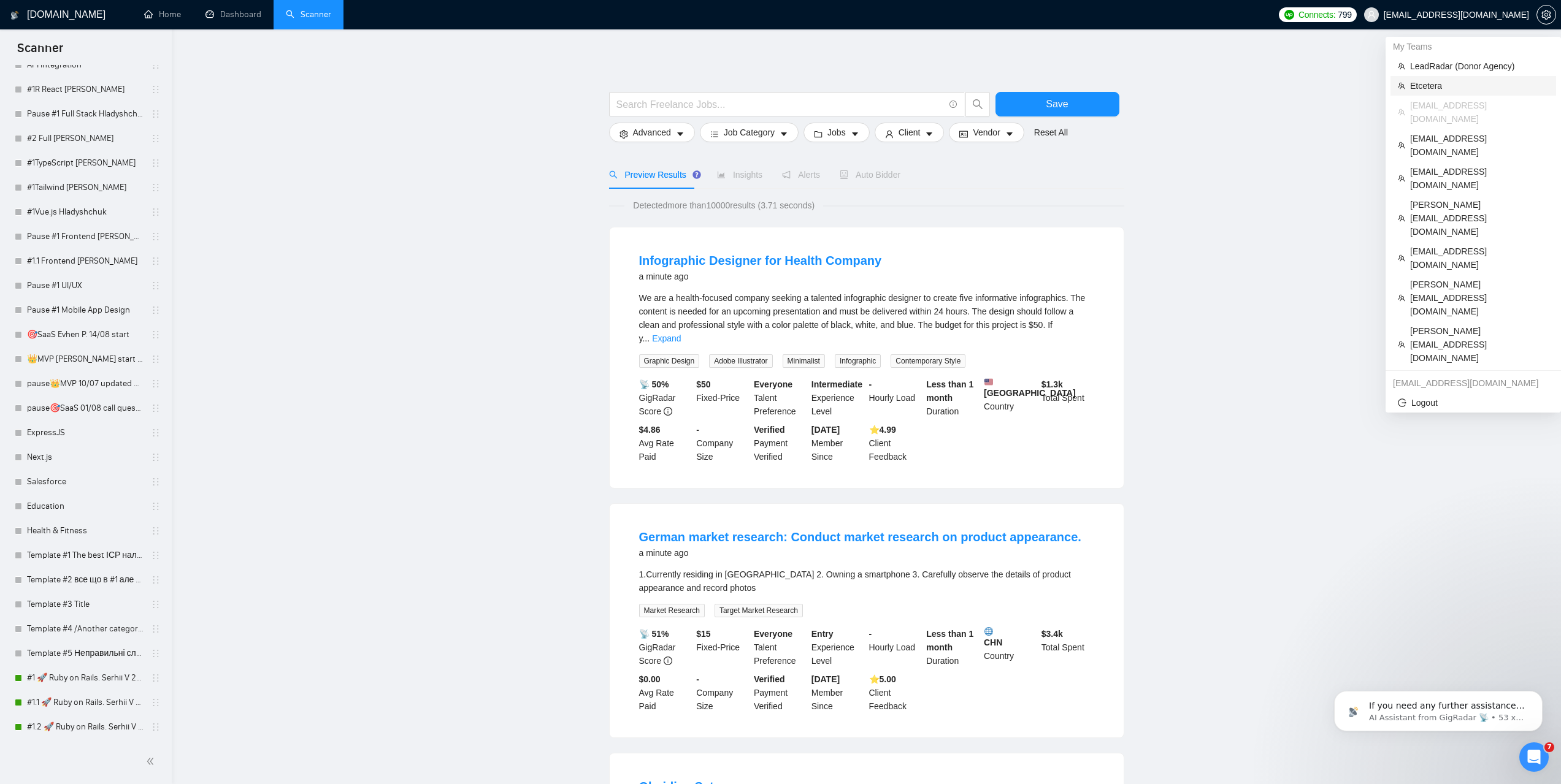
click at [1428, 82] on span "Etcetera" at bounding box center [1479, 86] width 139 height 14
